Goal: Task Accomplishment & Management: Manage account settings

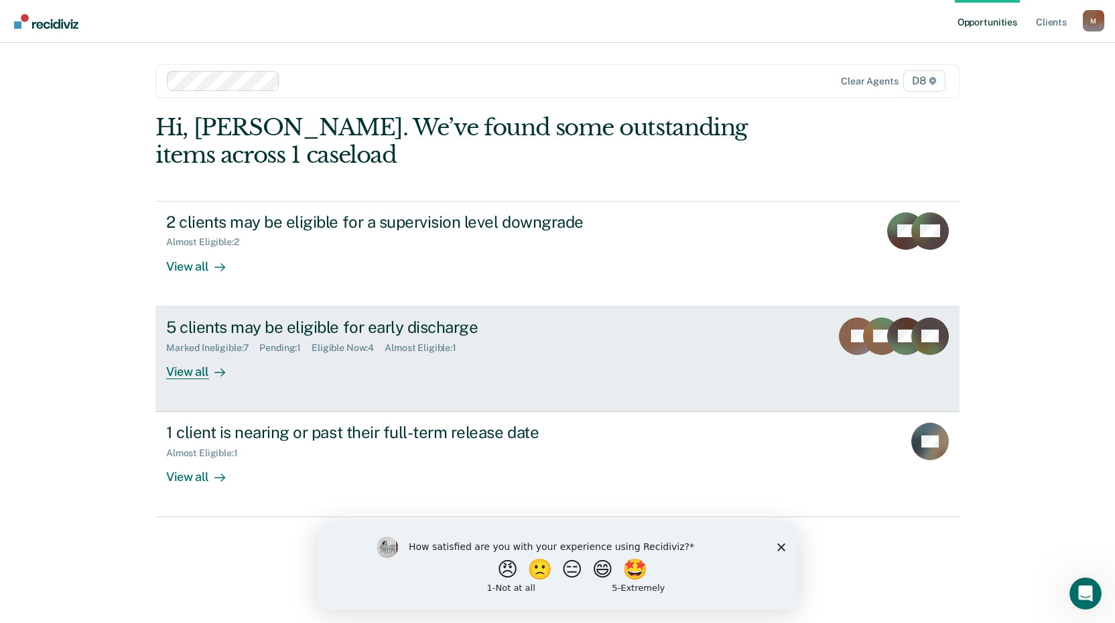
click at [188, 372] on div "View all" at bounding box center [203, 366] width 75 height 26
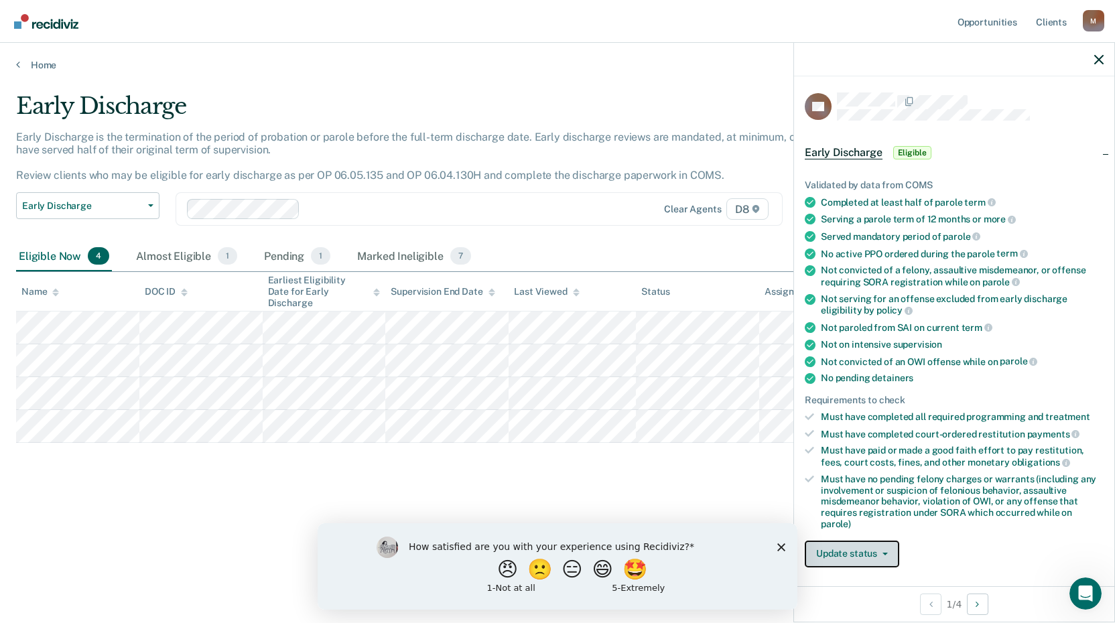
click at [860, 561] on button "Update status" at bounding box center [852, 554] width 94 height 27
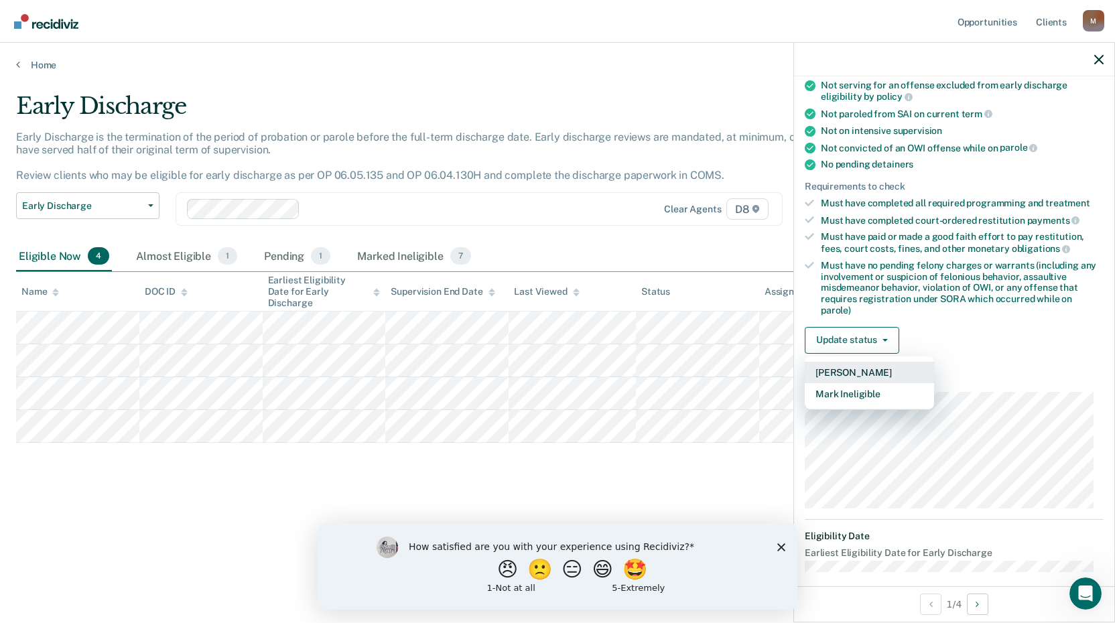
scroll to position [225, 0]
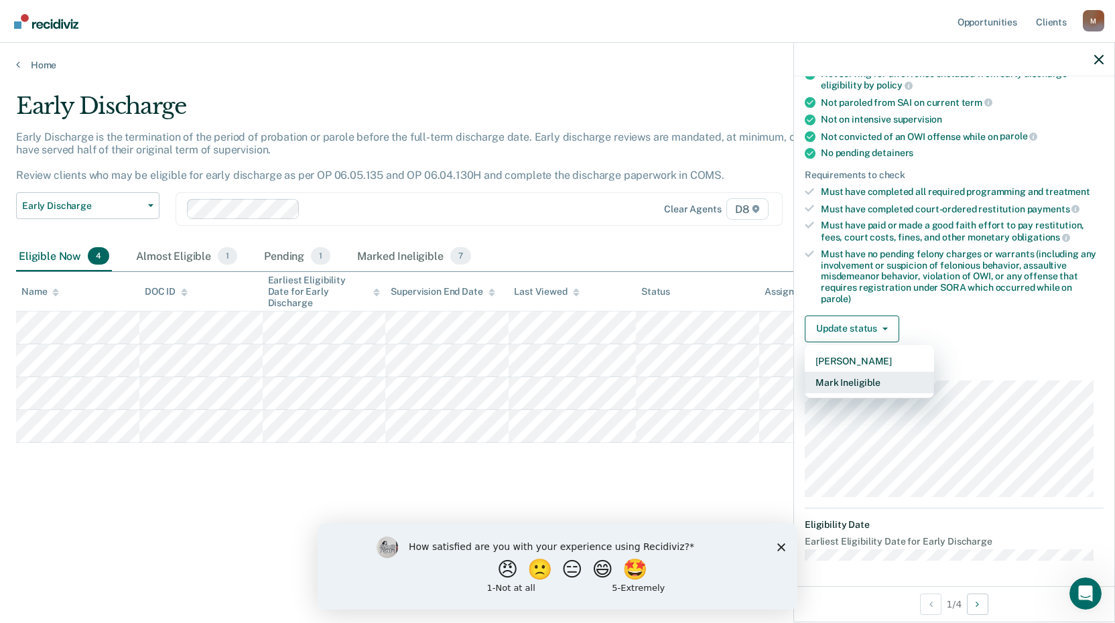
click at [884, 381] on button "Mark Ineligible" at bounding box center [869, 382] width 129 height 21
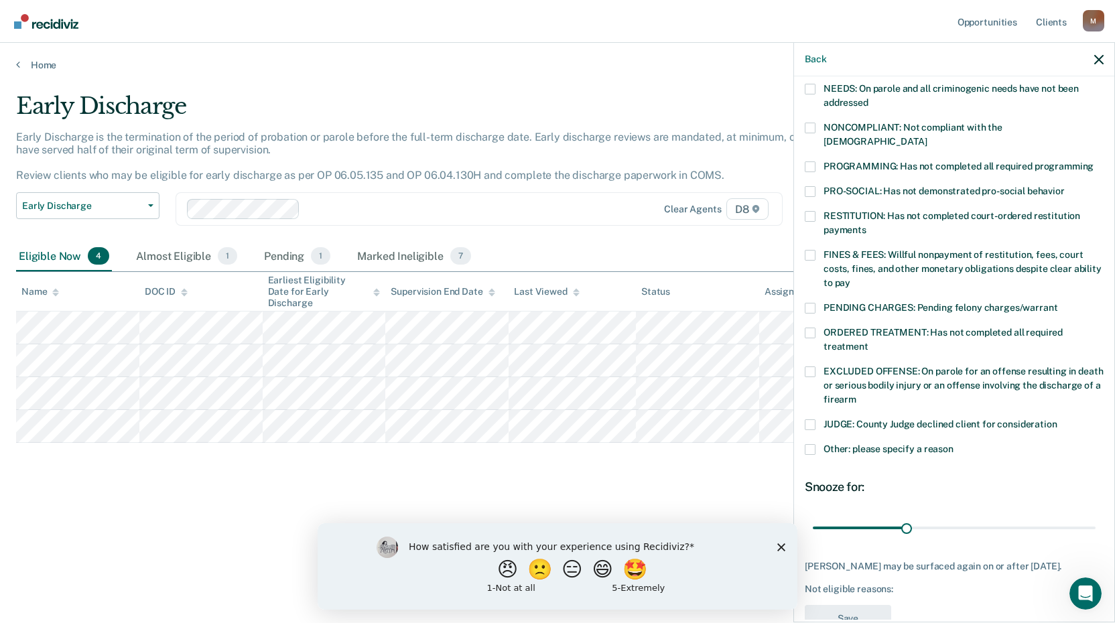
click at [812, 328] on span at bounding box center [810, 333] width 11 height 11
click at [868, 342] on input "ORDERED TREATMENT: Has not completed all required treatment" at bounding box center [868, 342] width 0 height 0
click at [810, 127] on span at bounding box center [810, 128] width 11 height 11
click at [926, 137] on input "NONCOMPLIANT: Not compliant with the [DEMOGRAPHIC_DATA]" at bounding box center [926, 137] width 0 height 0
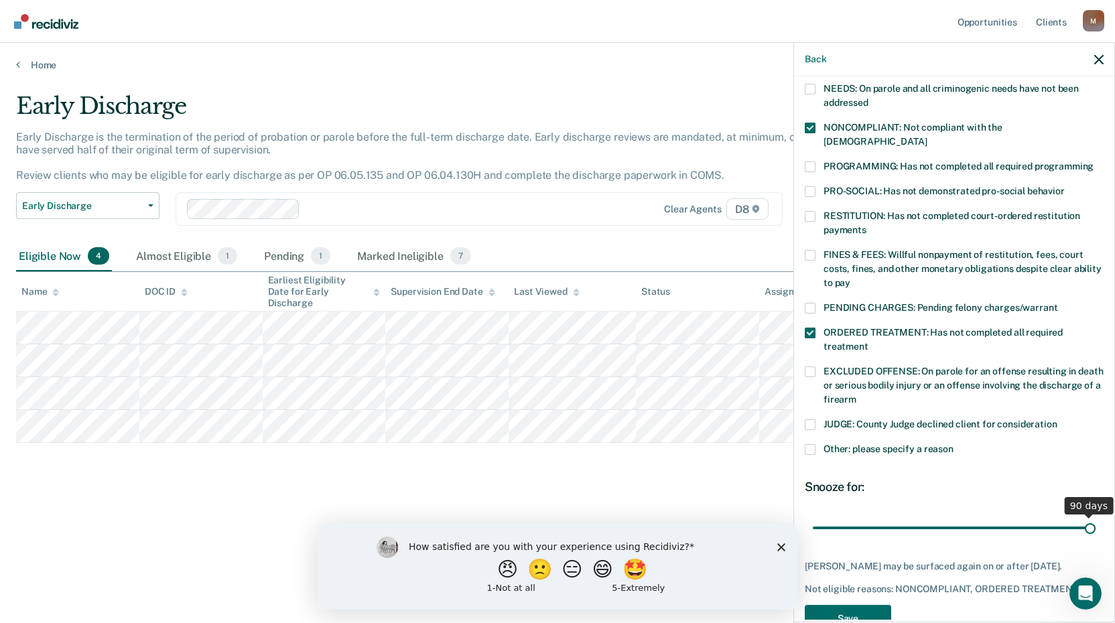
drag, startPoint x: 904, startPoint y: 515, endPoint x: 1119, endPoint y: 511, distance: 215.1
type input "90"
click at [1095, 516] on input "range" at bounding box center [954, 527] width 283 height 23
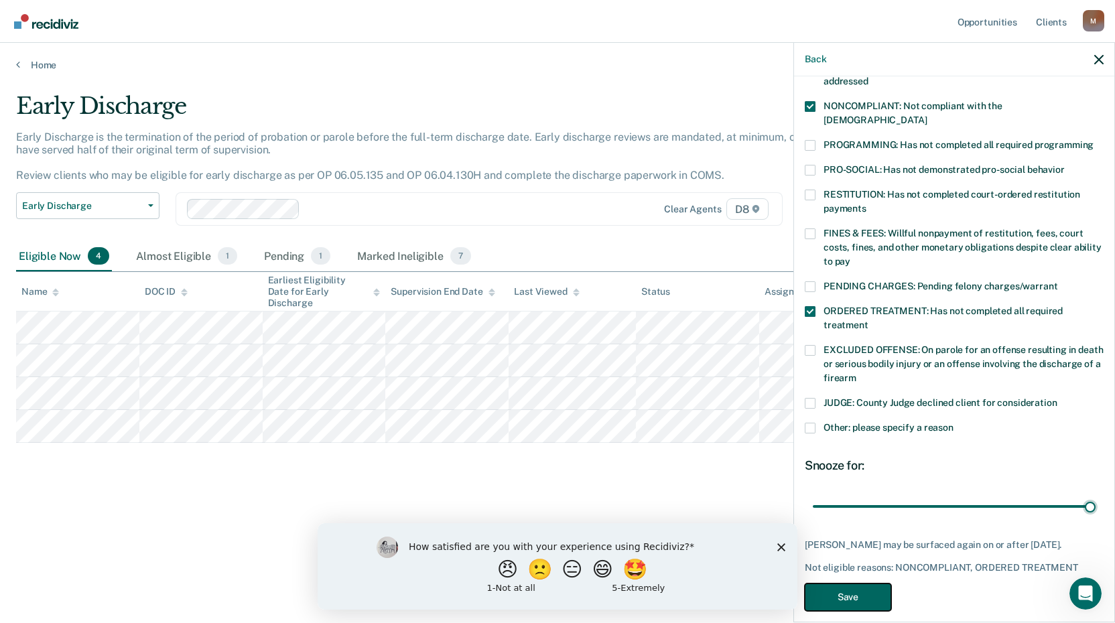
drag, startPoint x: 864, startPoint y: 581, endPoint x: 872, endPoint y: 578, distance: 9.3
click at [865, 583] on button "Save" at bounding box center [848, 596] width 86 height 27
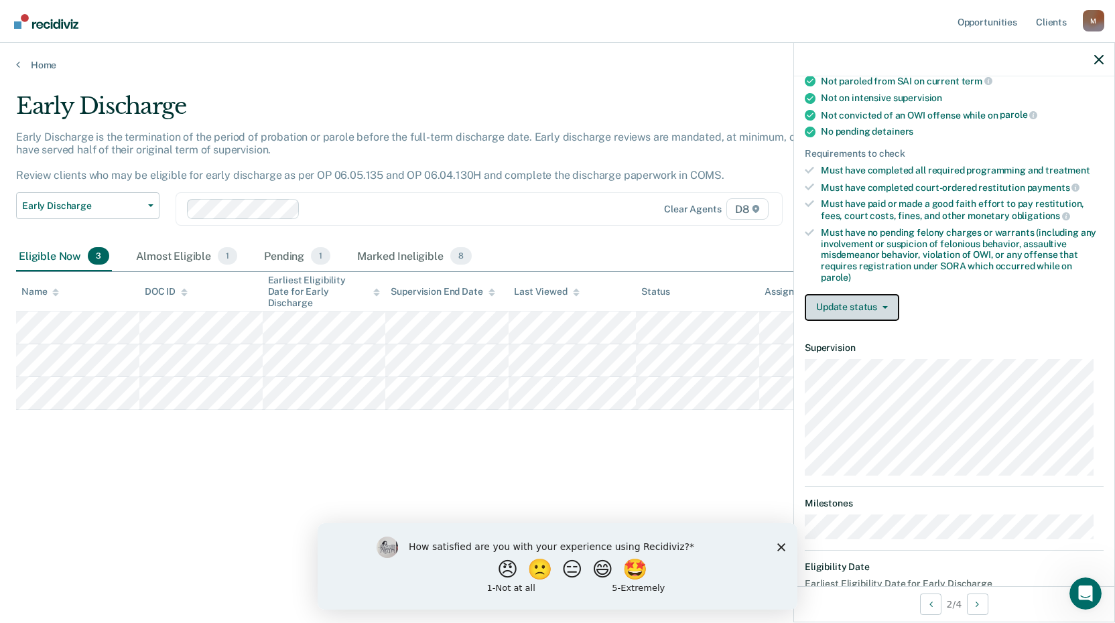
click at [855, 305] on button "Update status" at bounding box center [852, 307] width 94 height 27
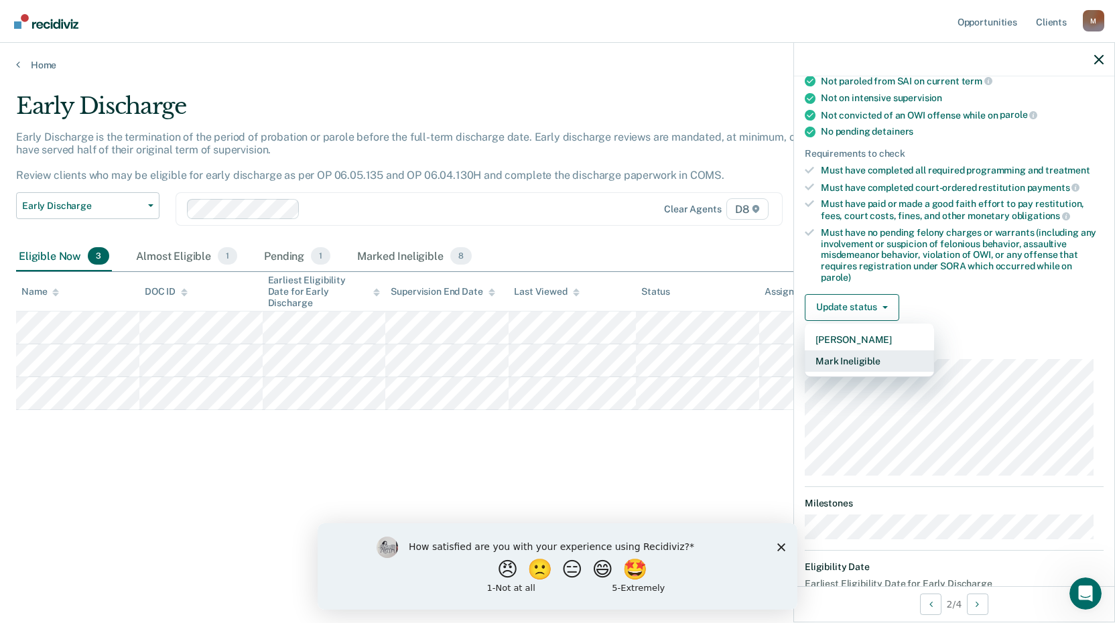
click at [871, 362] on button "Mark Ineligible" at bounding box center [869, 360] width 129 height 21
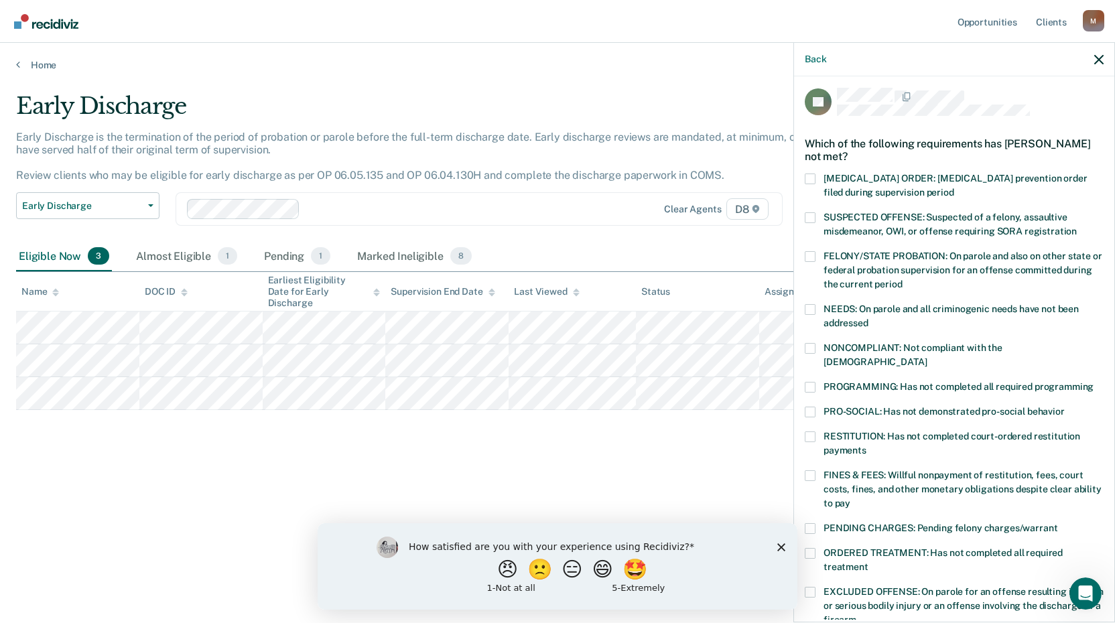
scroll to position [0, 0]
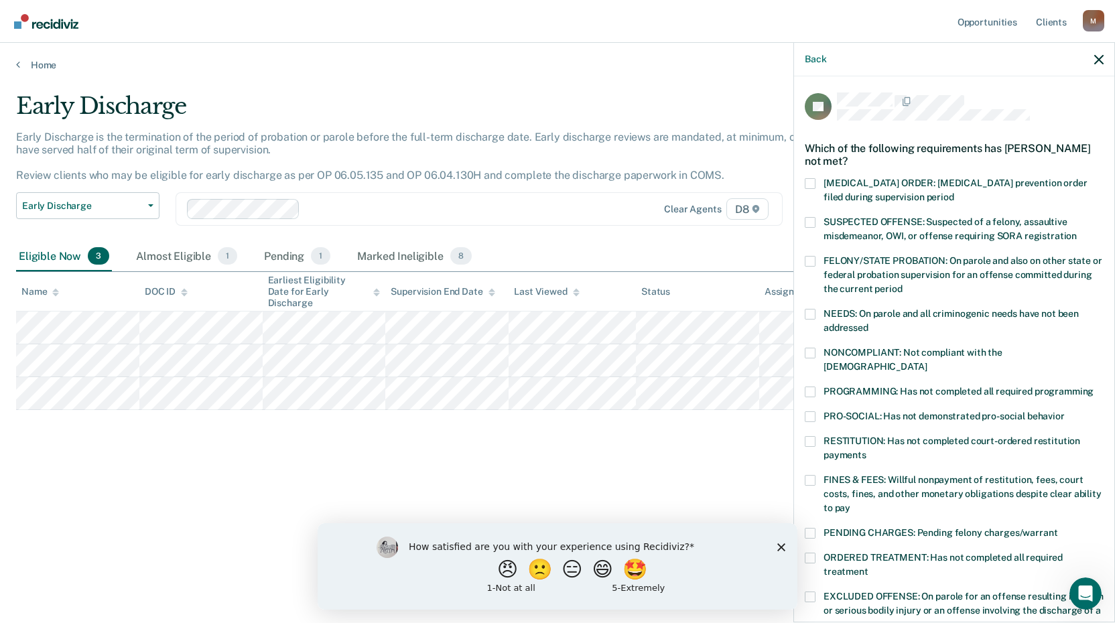
click at [811, 411] on span at bounding box center [810, 416] width 11 height 11
click at [1064, 411] on input "PRO-SOCIAL: Has not demonstrated pro-social behavior" at bounding box center [1064, 411] width 0 height 0
click at [807, 387] on span at bounding box center [810, 392] width 11 height 11
click at [1093, 387] on input "PROGRAMMING: Has not completed all required programming" at bounding box center [1093, 387] width 0 height 0
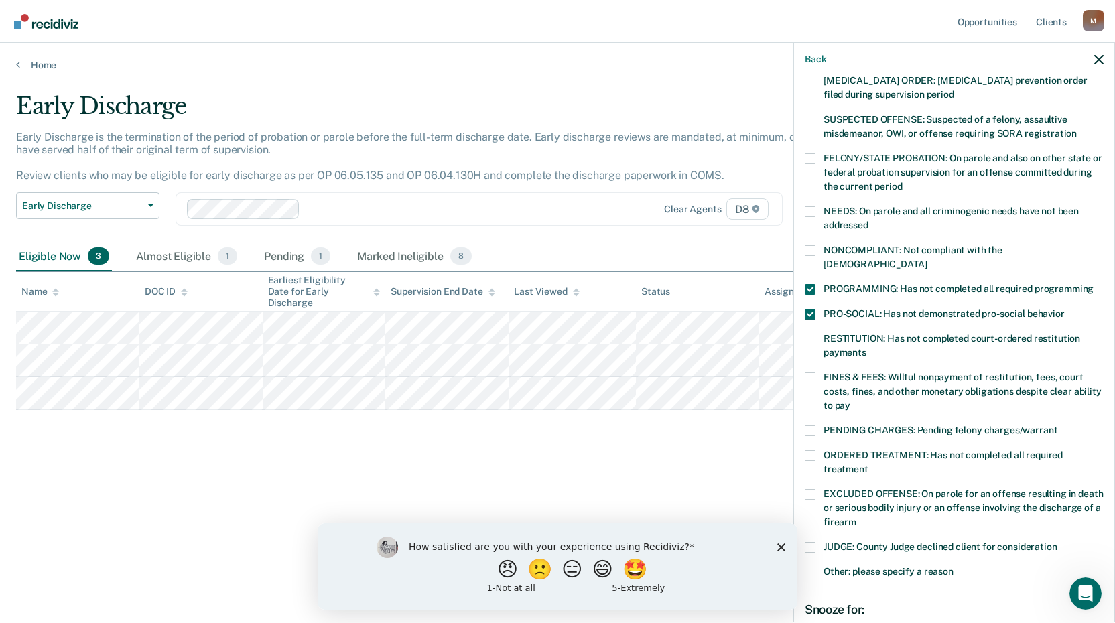
scroll to position [247, 0]
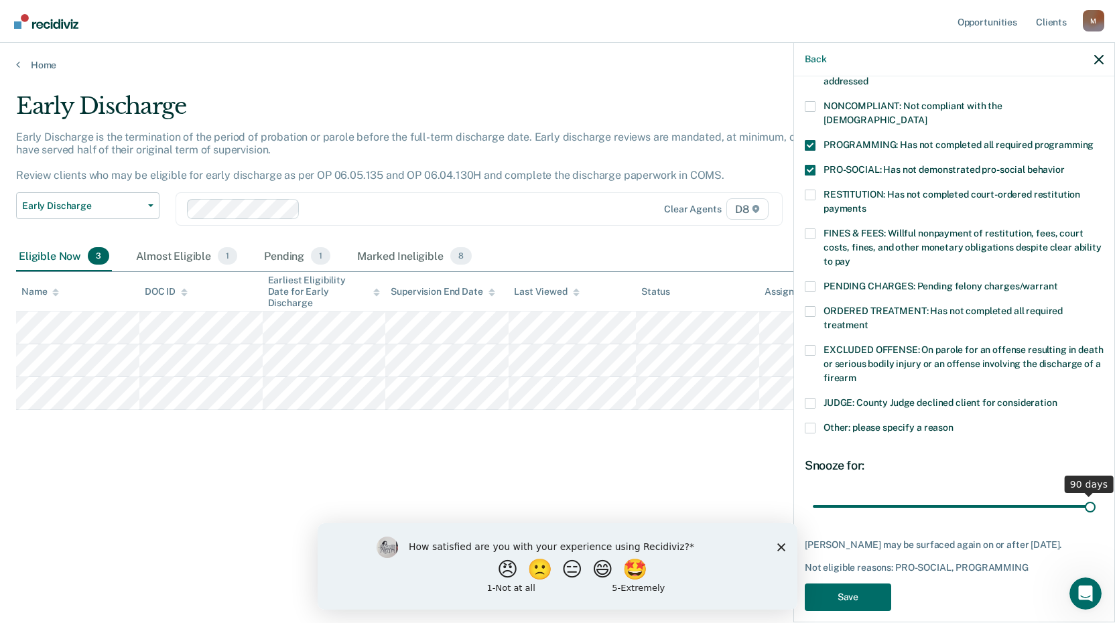
drag, startPoint x: 906, startPoint y: 490, endPoint x: 1108, endPoint y: 490, distance: 201.6
type input "90"
click at [1095, 494] on input "range" at bounding box center [954, 505] width 283 height 23
click at [864, 587] on button "Save" at bounding box center [848, 596] width 86 height 27
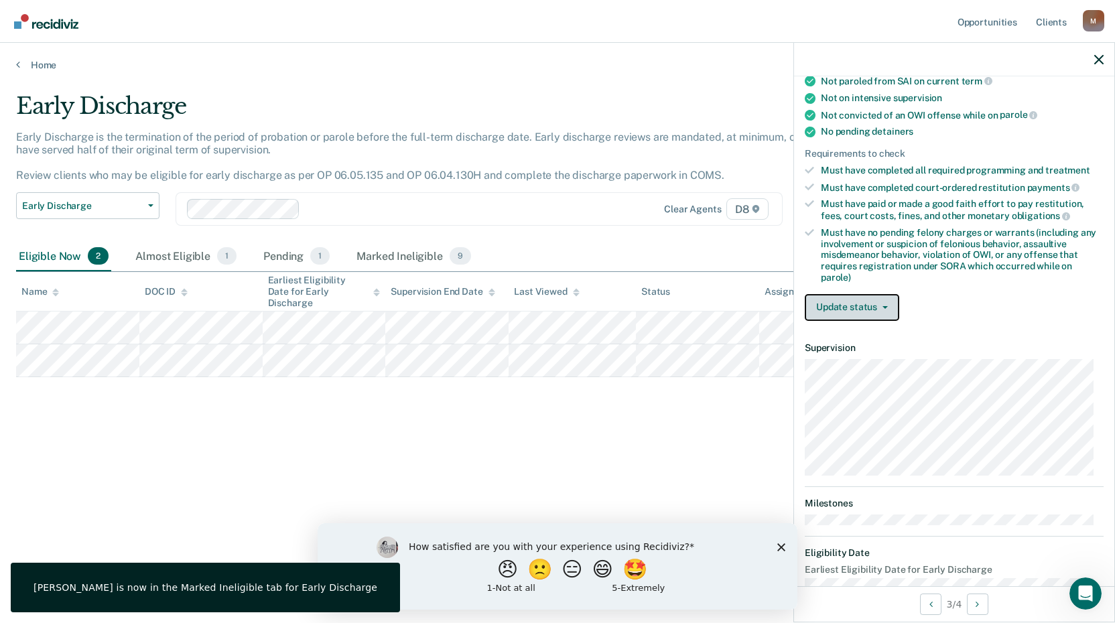
click at [862, 312] on button "Update status" at bounding box center [852, 307] width 94 height 27
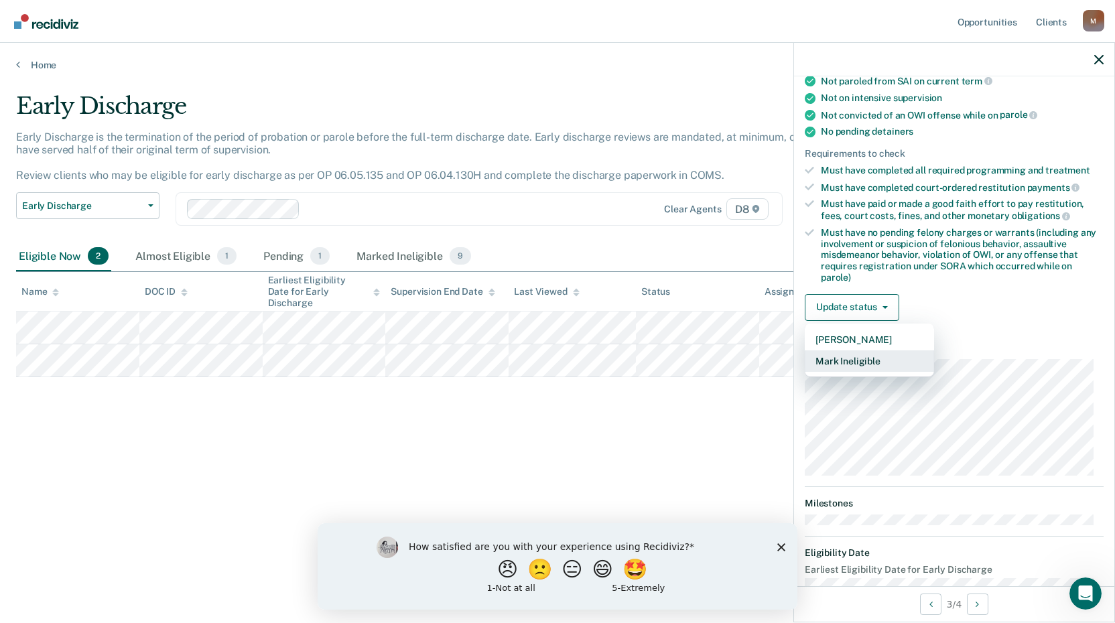
click at [876, 358] on button "Mark Ineligible" at bounding box center [869, 360] width 129 height 21
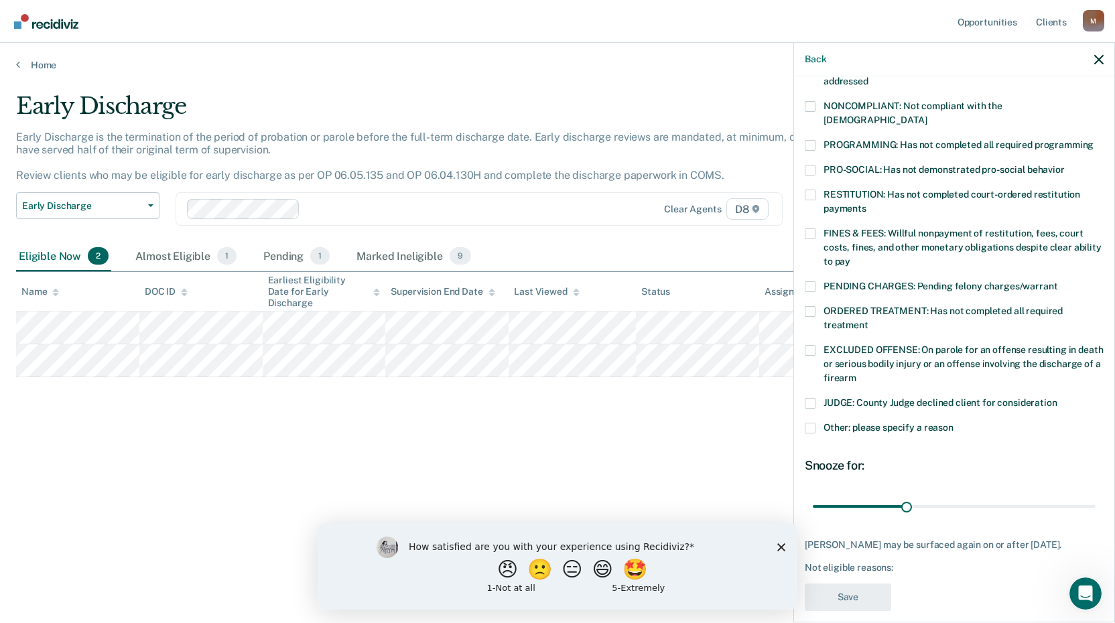
click at [809, 306] on span at bounding box center [810, 311] width 11 height 11
click at [868, 320] on input "ORDERED TREATMENT: Has not completed all required treatment" at bounding box center [868, 320] width 0 height 0
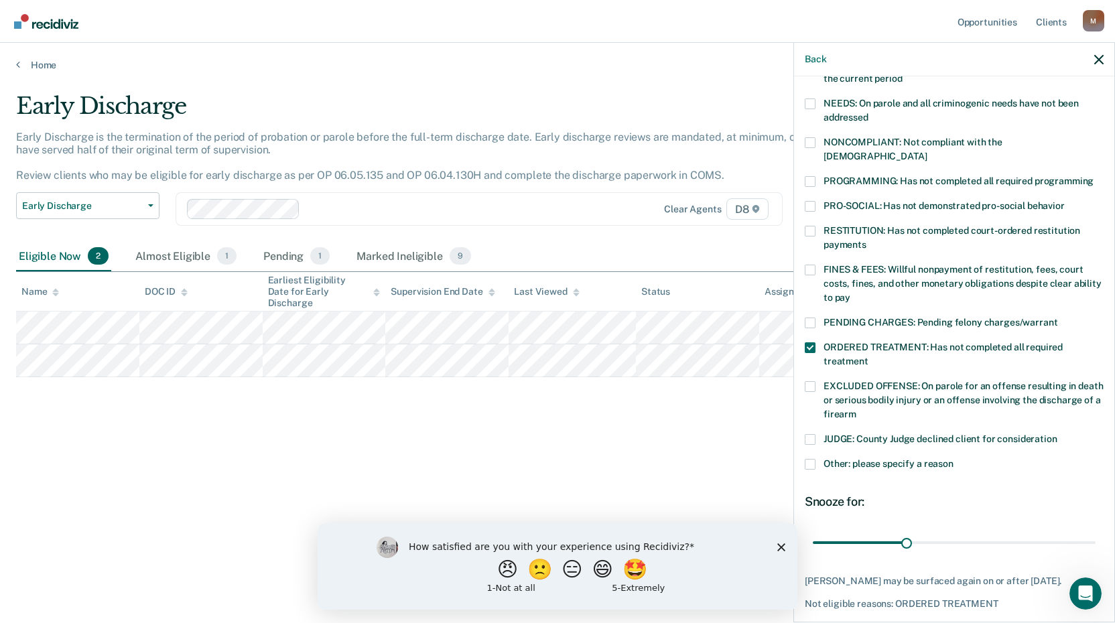
scroll to position [180, 0]
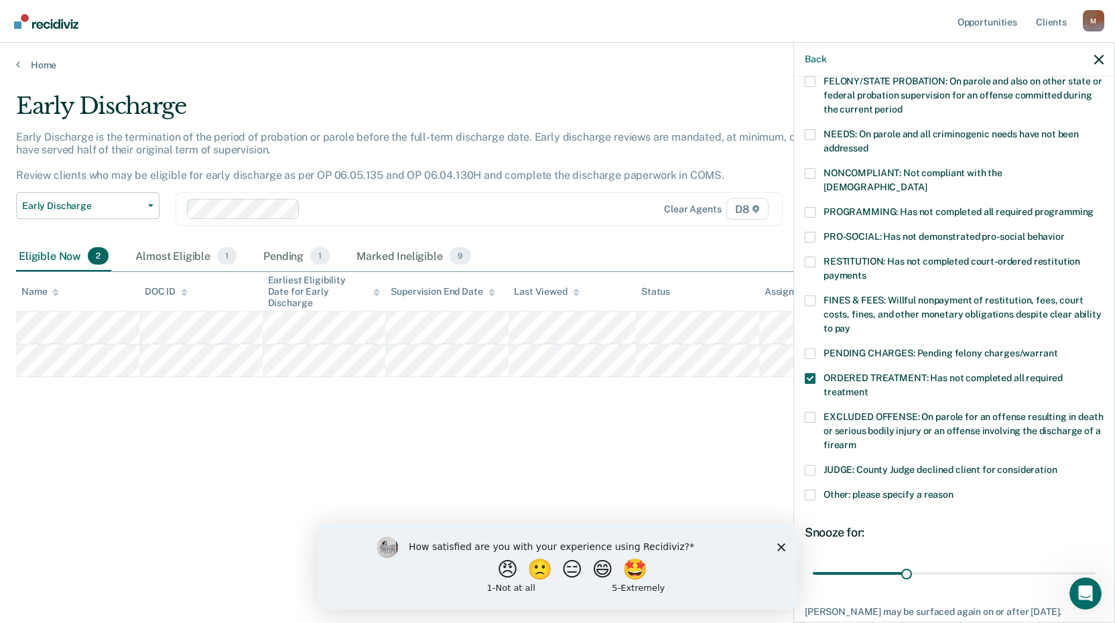
click at [811, 172] on span at bounding box center [810, 173] width 11 height 11
click at [926, 182] on input "NONCOMPLIANT: Not compliant with the [DEMOGRAPHIC_DATA]" at bounding box center [926, 182] width 0 height 0
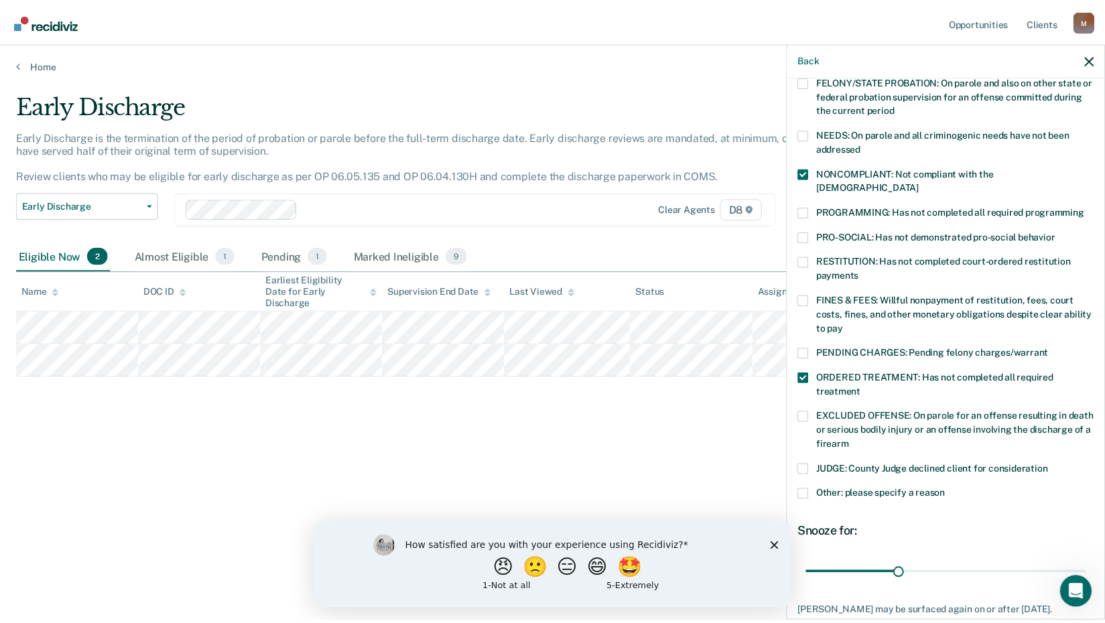
scroll to position [247, 0]
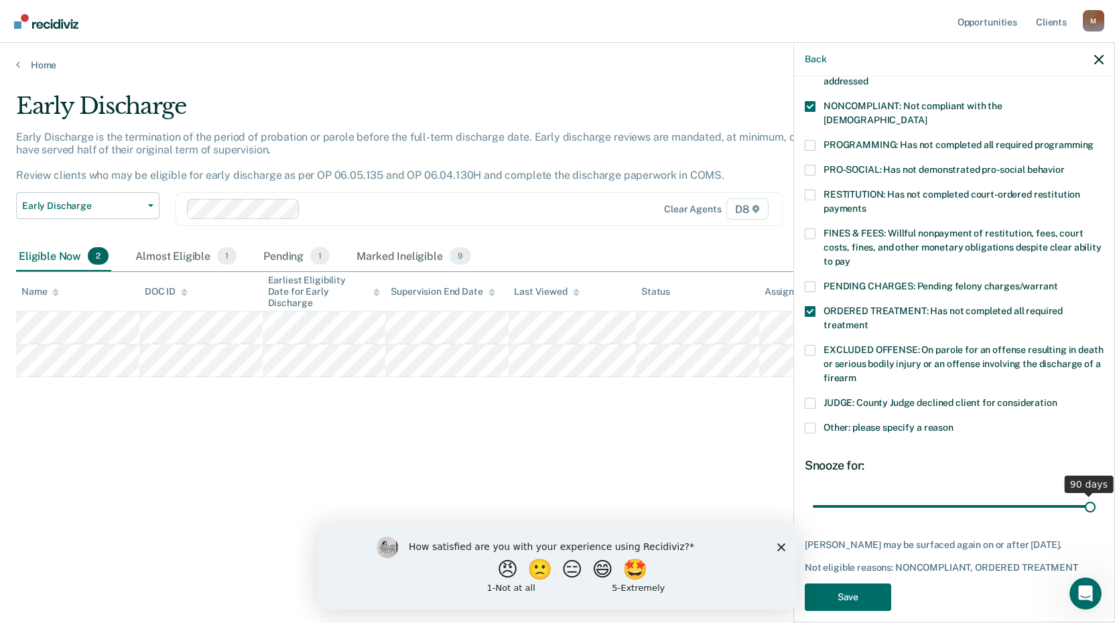
drag, startPoint x: 902, startPoint y: 494, endPoint x: 1119, endPoint y: 492, distance: 217.7
type input "90"
click at [1095, 494] on input "range" at bounding box center [954, 505] width 283 height 23
click at [843, 595] on button "Save" at bounding box center [848, 596] width 86 height 27
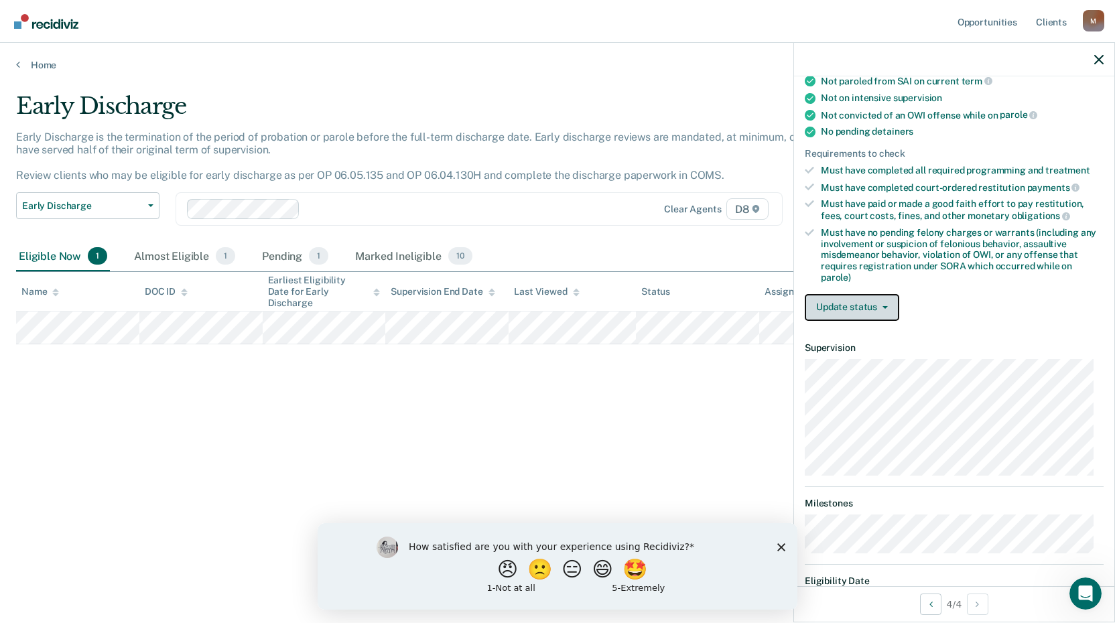
click at [876, 309] on button "Update status" at bounding box center [852, 307] width 94 height 27
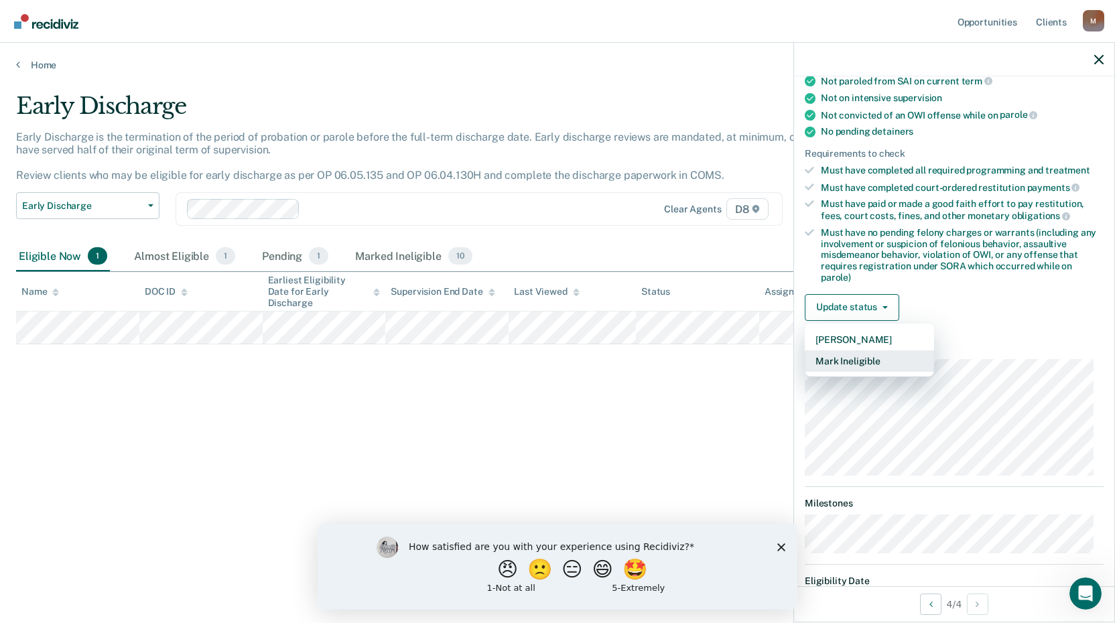
click at [846, 364] on button "Mark Ineligible" at bounding box center [869, 360] width 129 height 21
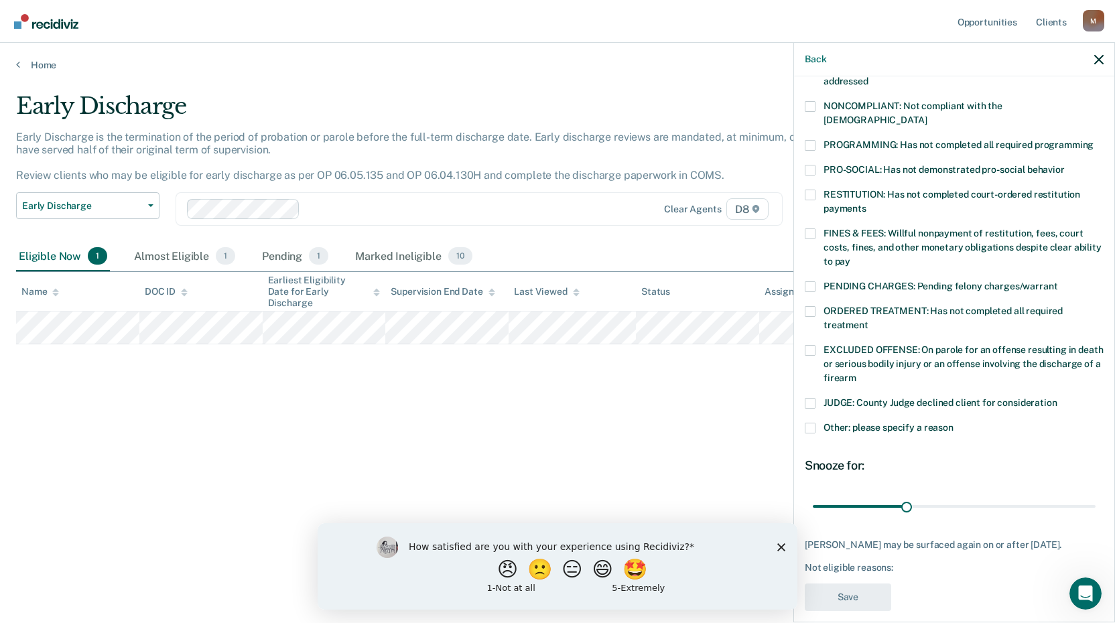
click at [810, 228] on span at bounding box center [810, 233] width 11 height 11
click at [850, 257] on input "FINES & FEES: Willful nonpayment of restitution, fees, court costs, fines, and …" at bounding box center [850, 257] width 0 height 0
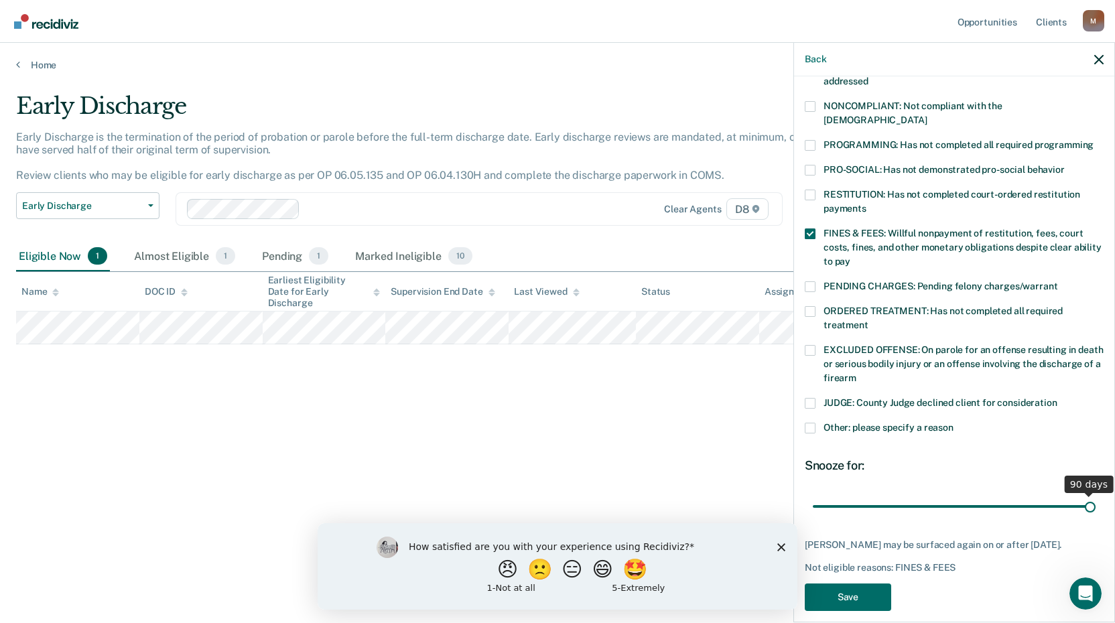
drag, startPoint x: 900, startPoint y: 492, endPoint x: 1090, endPoint y: 488, distance: 189.6
type input "90"
click at [1090, 494] on input "range" at bounding box center [954, 505] width 283 height 23
click at [871, 597] on button "Save" at bounding box center [848, 596] width 86 height 27
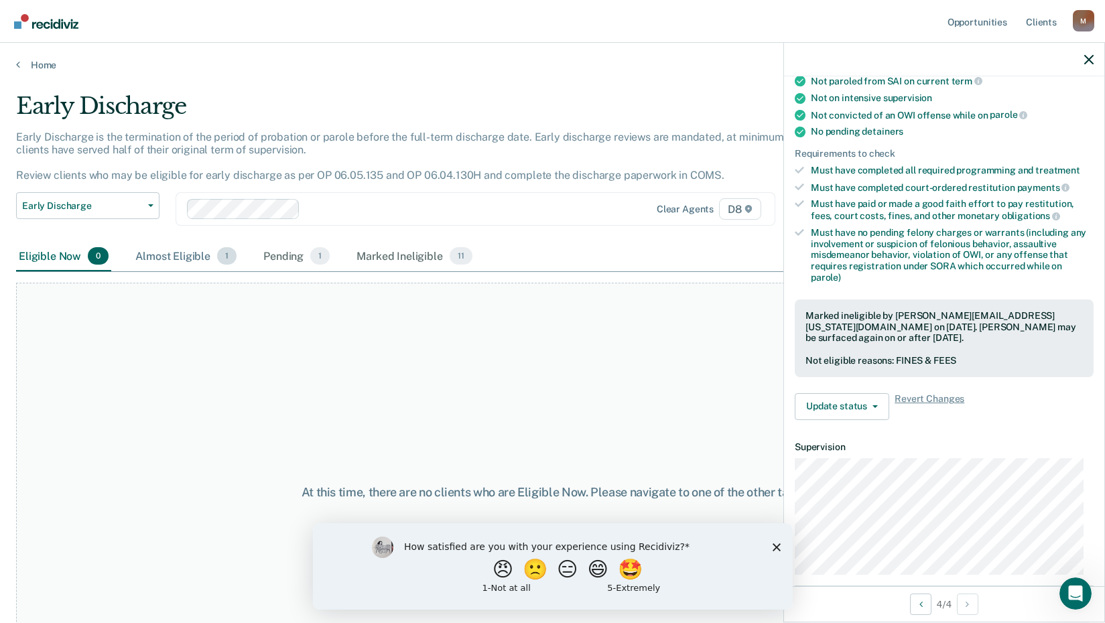
click at [190, 255] on div "Almost Eligible 1" at bounding box center [186, 256] width 107 height 29
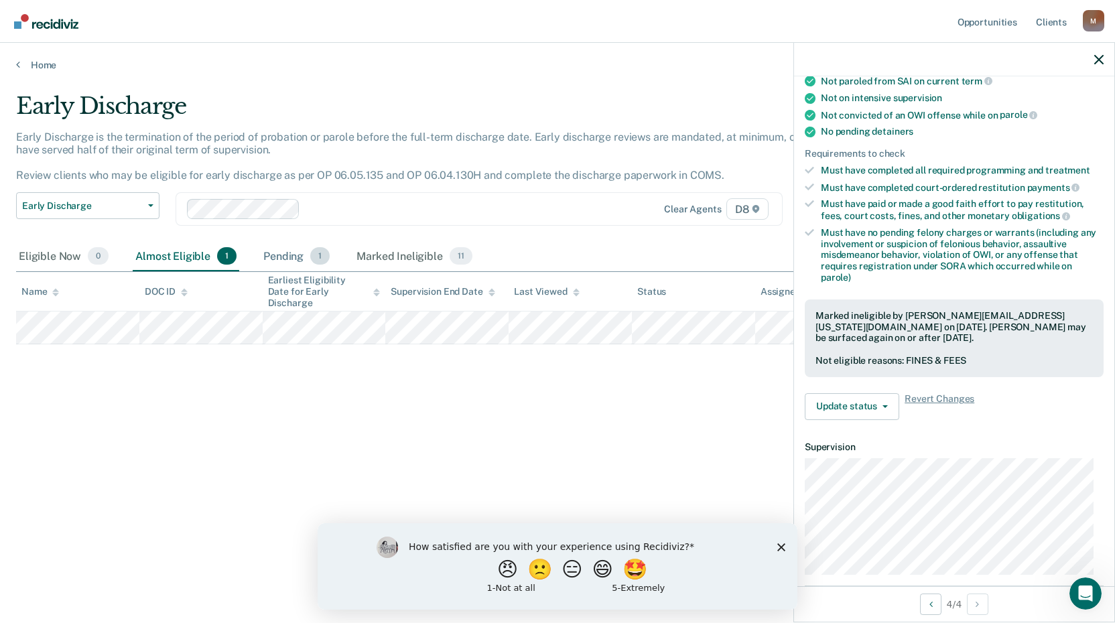
click at [282, 258] on div "Pending 1" at bounding box center [297, 256] width 72 height 29
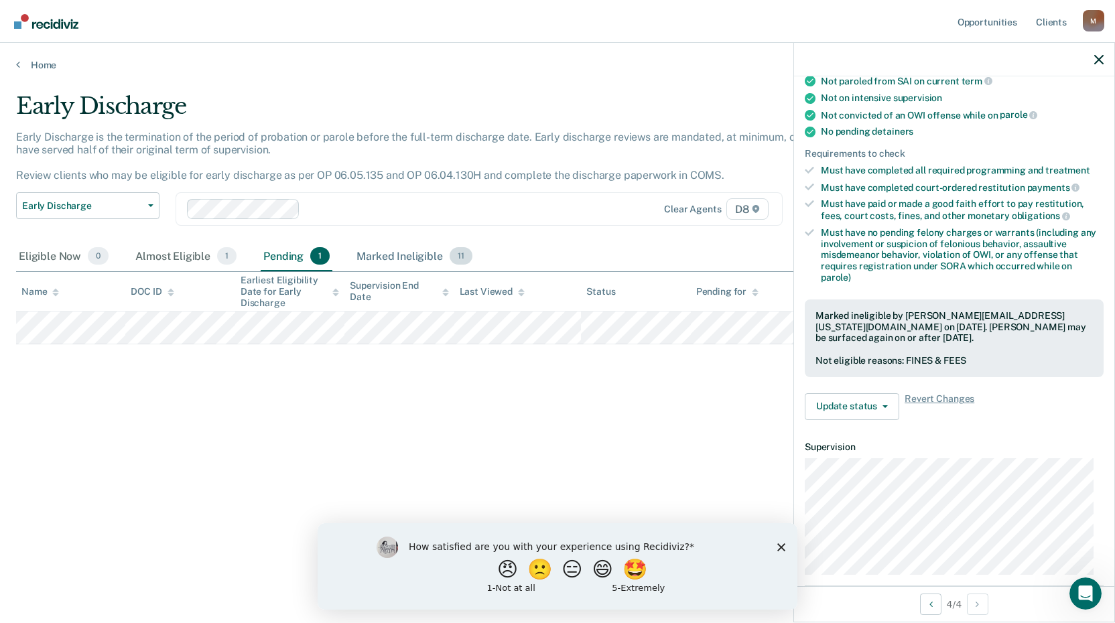
click at [420, 257] on div "Marked Ineligible 11" at bounding box center [414, 256] width 121 height 29
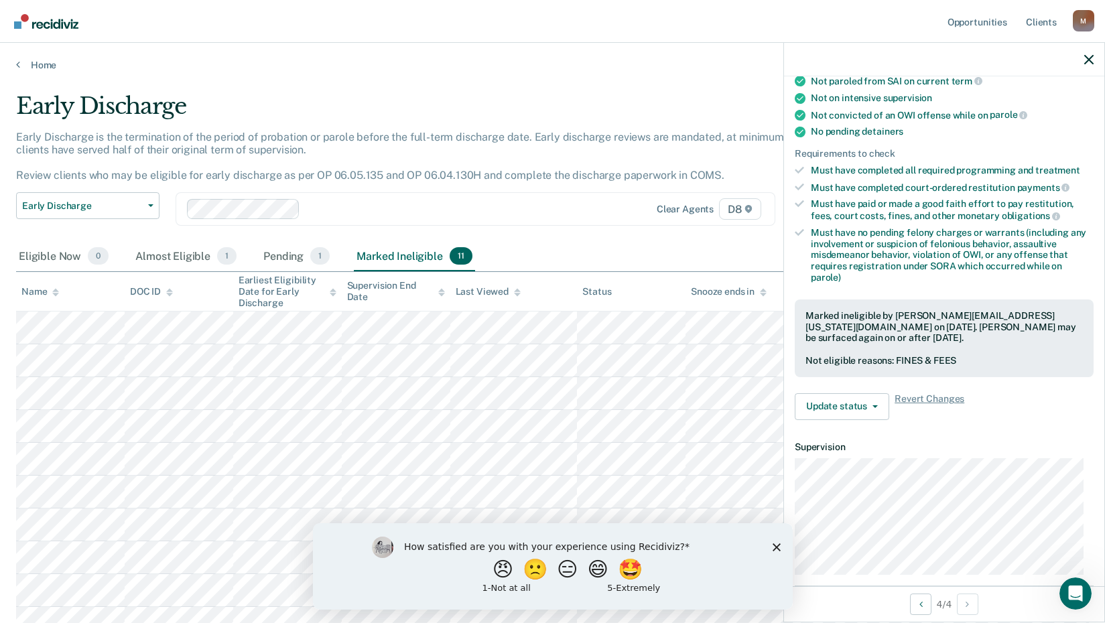
scroll to position [0, 0]
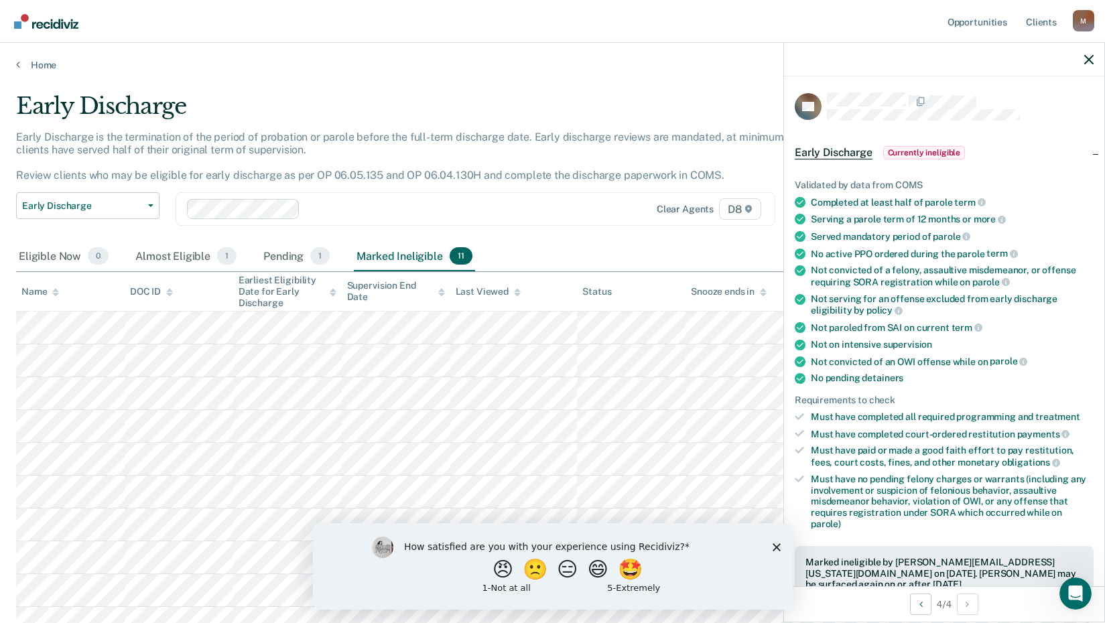
click at [1088, 23] on div "M" at bounding box center [1083, 20] width 21 height 21
click at [999, 88] on link "Log Out" at bounding box center [1029, 87] width 108 height 11
